Goal: Find specific page/section: Find specific page/section

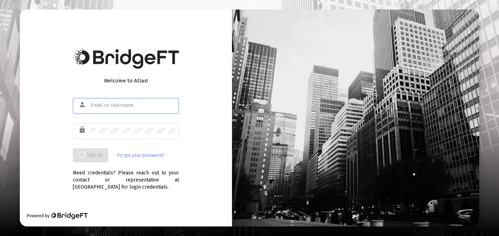
click at [99, 103] on input "text" at bounding box center [133, 106] width 85 height 6
click at [98, 104] on input "text" at bounding box center [133, 106] width 85 height 6
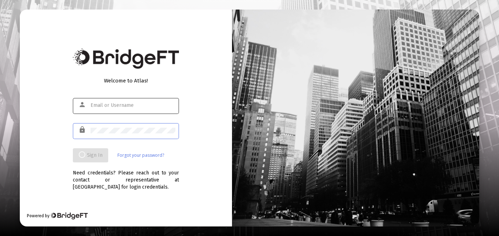
click at [108, 108] on input "text" at bounding box center [133, 106] width 85 height 6
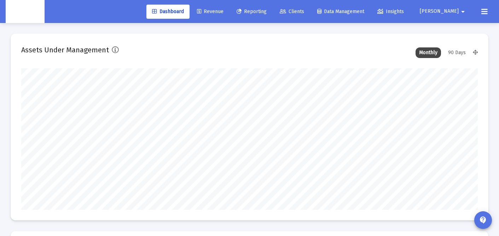
scroll to position [142, 457]
click at [310, 13] on link "Clients" at bounding box center [292, 12] width 36 height 14
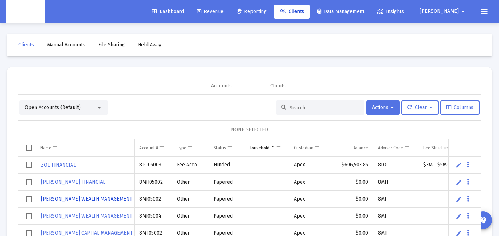
click at [53, 200] on span "[PERSON_NAME] WEALTH MANAGEMENT AND" at bounding box center [92, 199] width 102 height 6
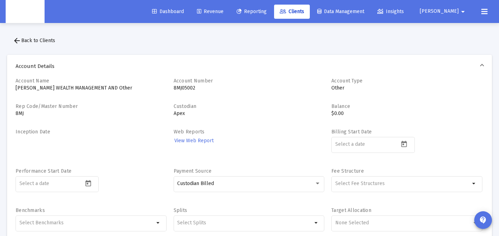
click at [25, 41] on span "arrow_back Back to Clients" at bounding box center [34, 40] width 42 height 6
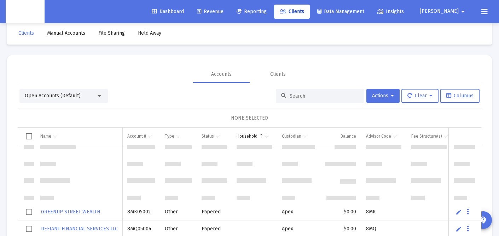
scroll to position [493, 0]
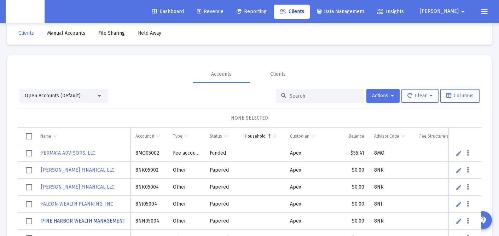
click at [89, 221] on span "PINE HARBOR WEALTH MANAGEMENT" at bounding box center [83, 221] width 84 height 6
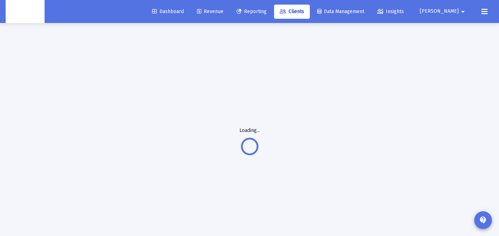
scroll to position [0, 0]
